Goal: Transaction & Acquisition: Purchase product/service

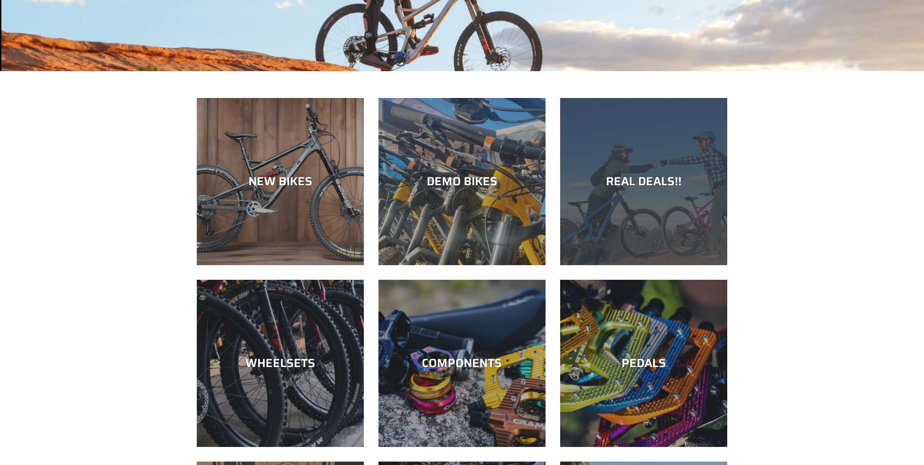
click at [628, 265] on div "REAL DEALS!!" at bounding box center [643, 265] width 167 height 0
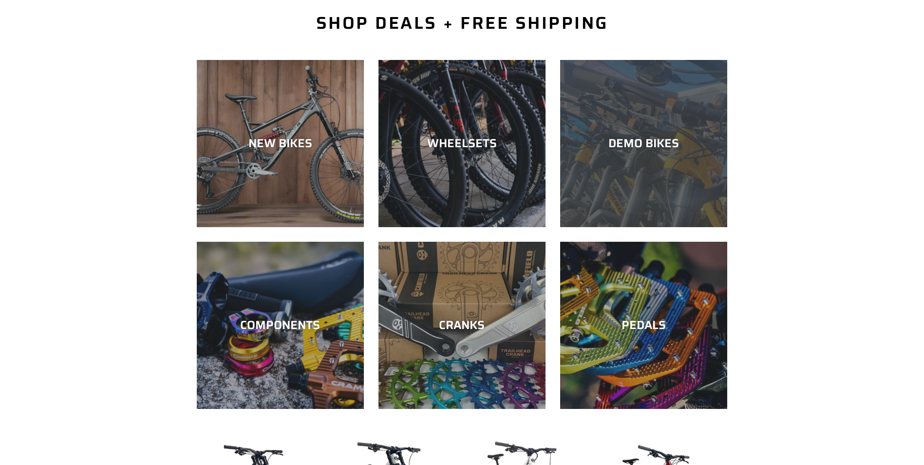
click at [656, 227] on div "DEMO BIKES" at bounding box center [643, 227] width 167 height 0
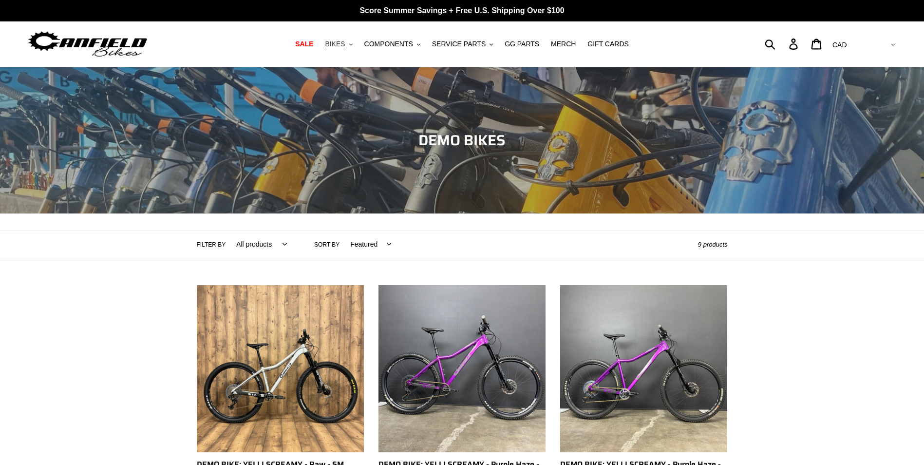
click at [345, 44] on span "BIKES" at bounding box center [335, 44] width 20 height 8
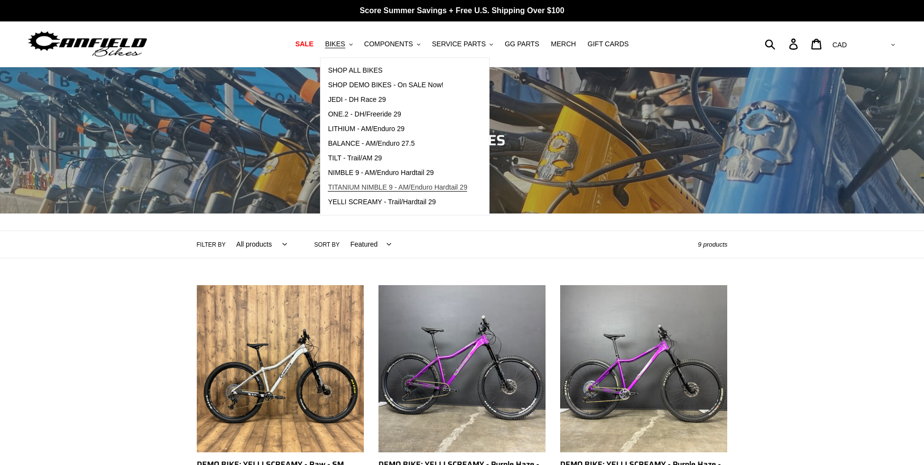
click at [352, 188] on span "TITANIUM NIMBLE 9 - AM/Enduro Hardtail 29" at bounding box center [397, 187] width 139 height 8
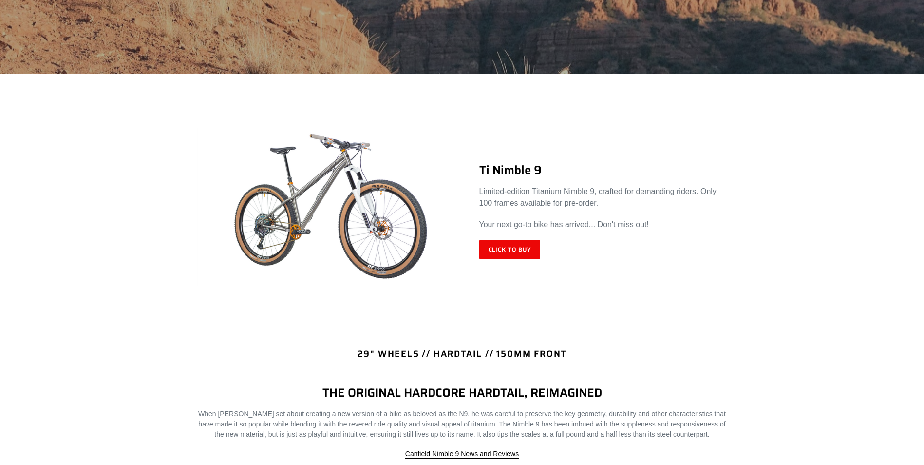
scroll to position [341, 0]
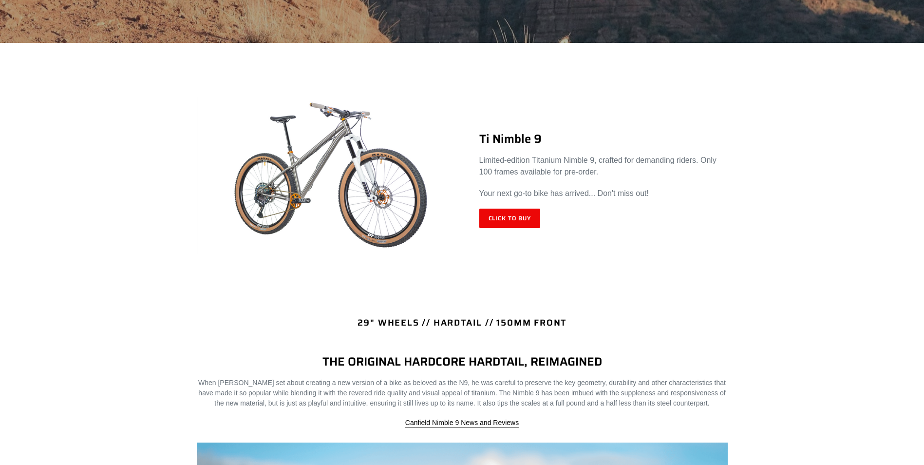
click at [348, 178] on img at bounding box center [330, 175] width 266 height 158
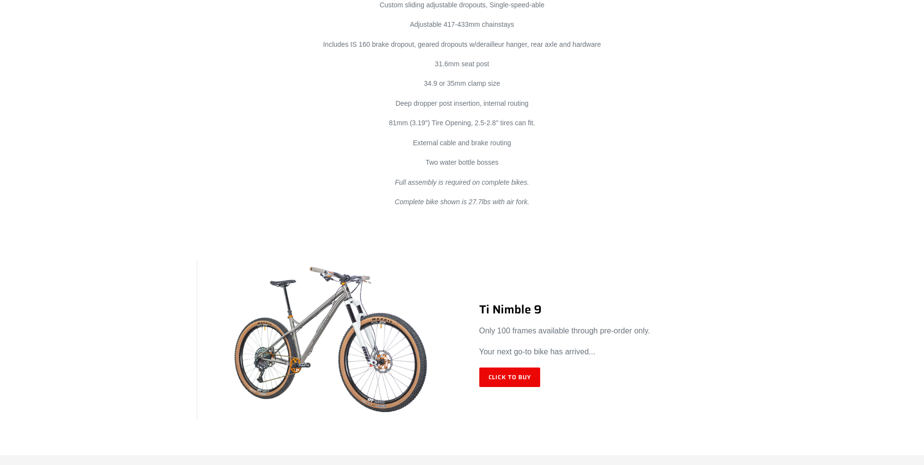
scroll to position [5686, 0]
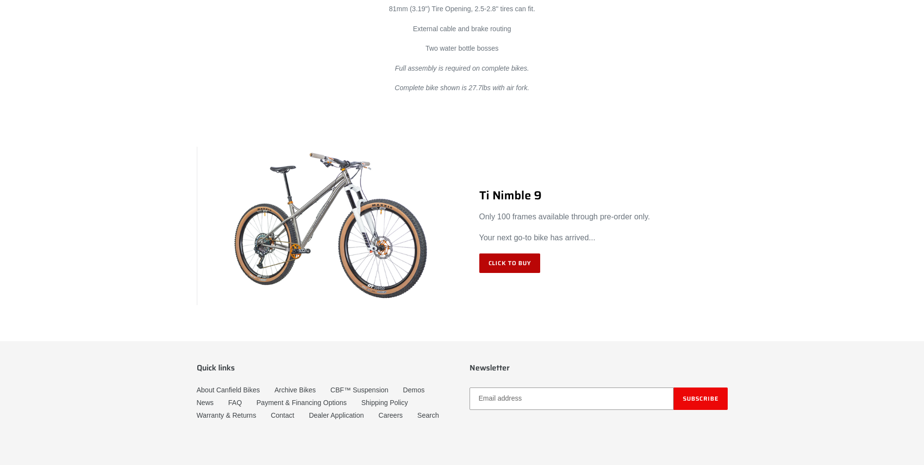
click at [499, 256] on link "Click to Buy" at bounding box center [510, 262] width 61 height 19
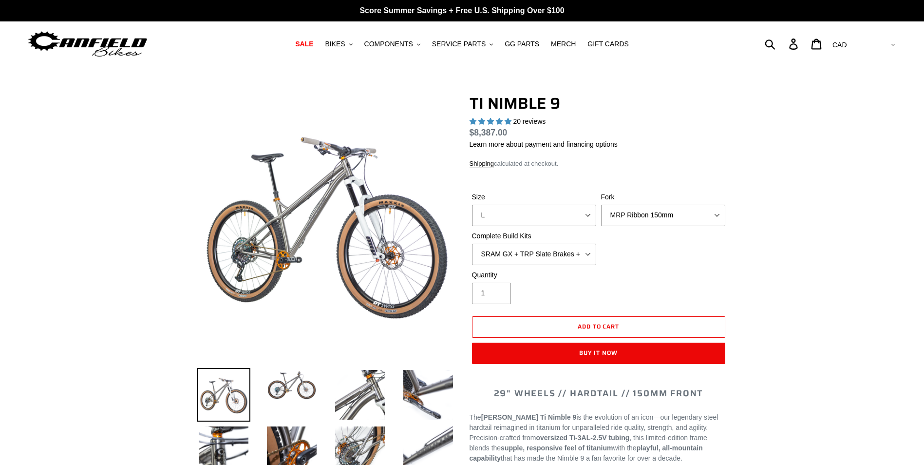
click at [502, 216] on select "S M L XL / XXL (Specify at checkout)" at bounding box center [534, 215] width 124 height 21
select select "highest-rating"
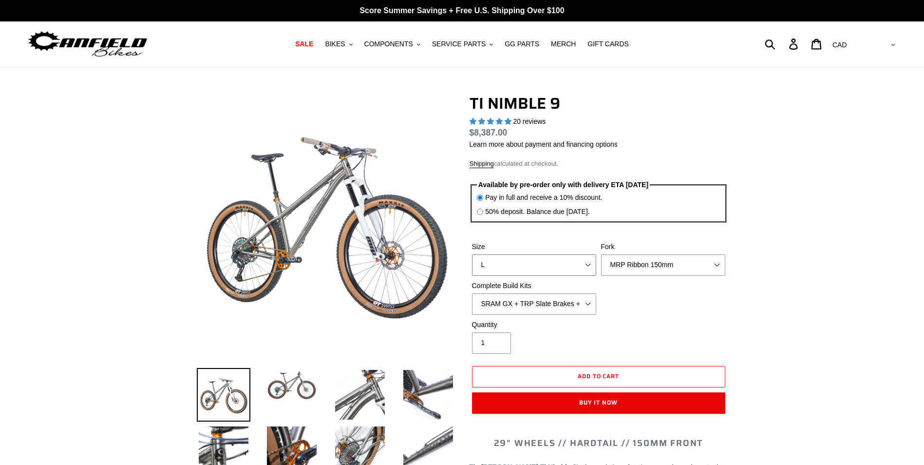
select select "XL / XXL (Specify at checkout)"
click at [472, 254] on select "S M L XL / XXL (Specify at checkout)" at bounding box center [534, 264] width 124 height 21
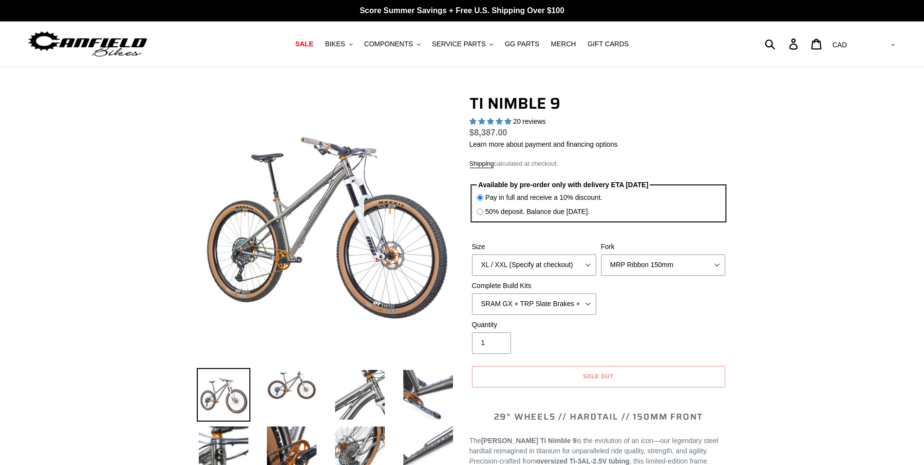
click at [673, 285] on div "Size S M L XL / XXL (Specify at checkout) Fork MRP Ribbon 150mm RockShox Lyrik …" at bounding box center [599, 281] width 258 height 78
